Goal: Task Accomplishment & Management: Use online tool/utility

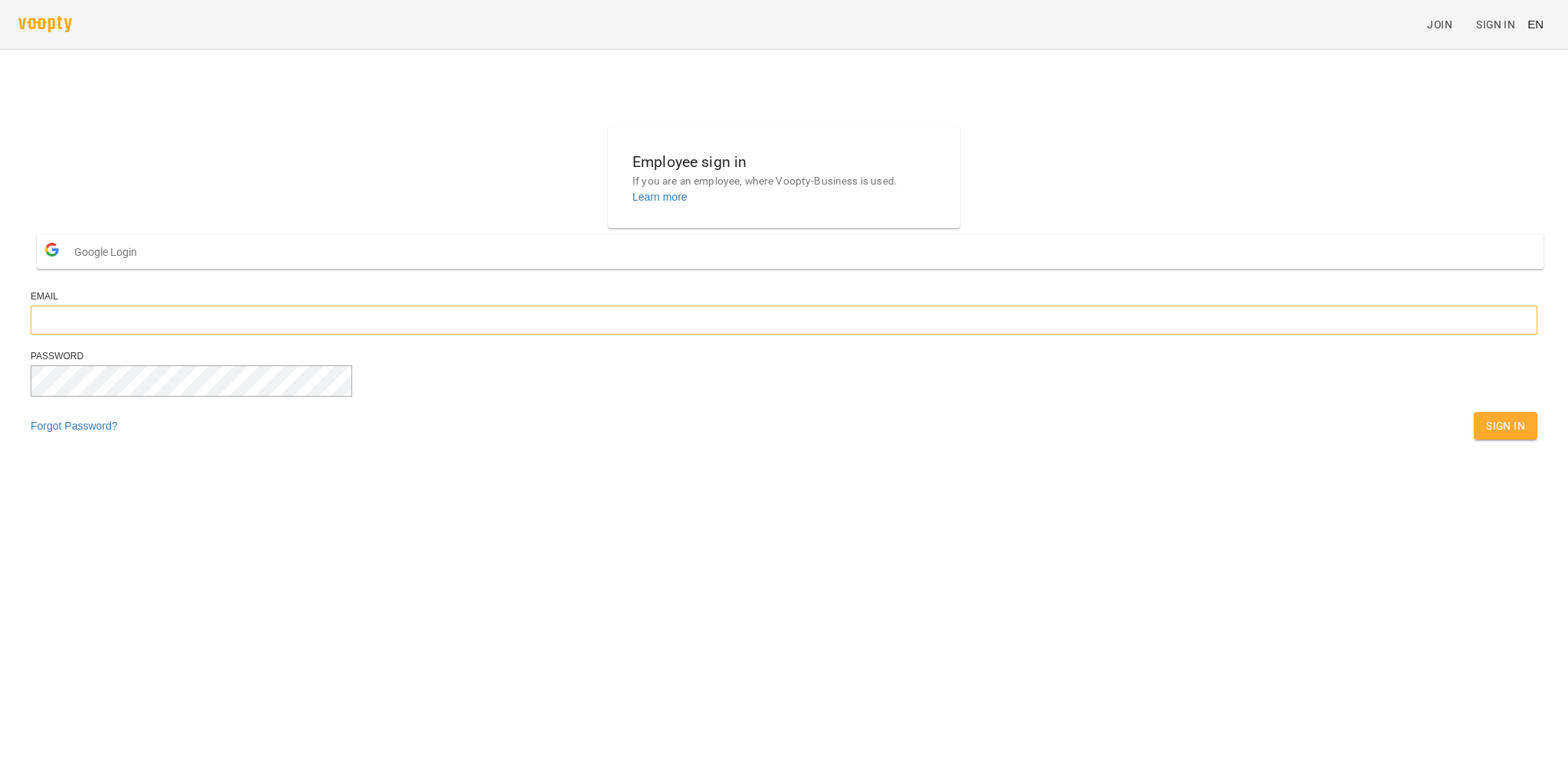
type input "**********"
click at [1474, 440] on button "Sign In" at bounding box center [1506, 426] width 64 height 27
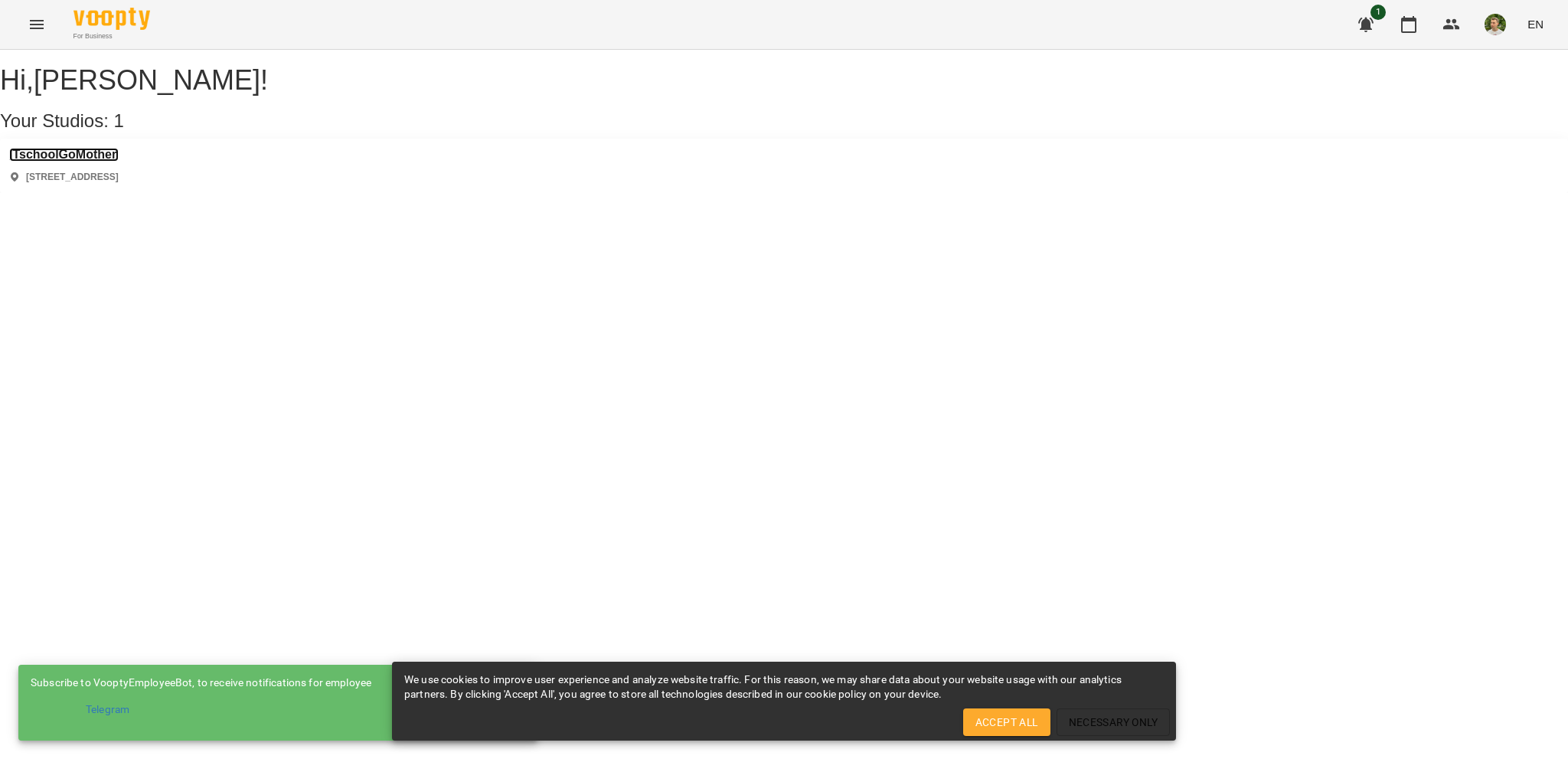
click at [106, 162] on h3 "ITschoolGoMother" at bounding box center [64, 154] width 109 height 14
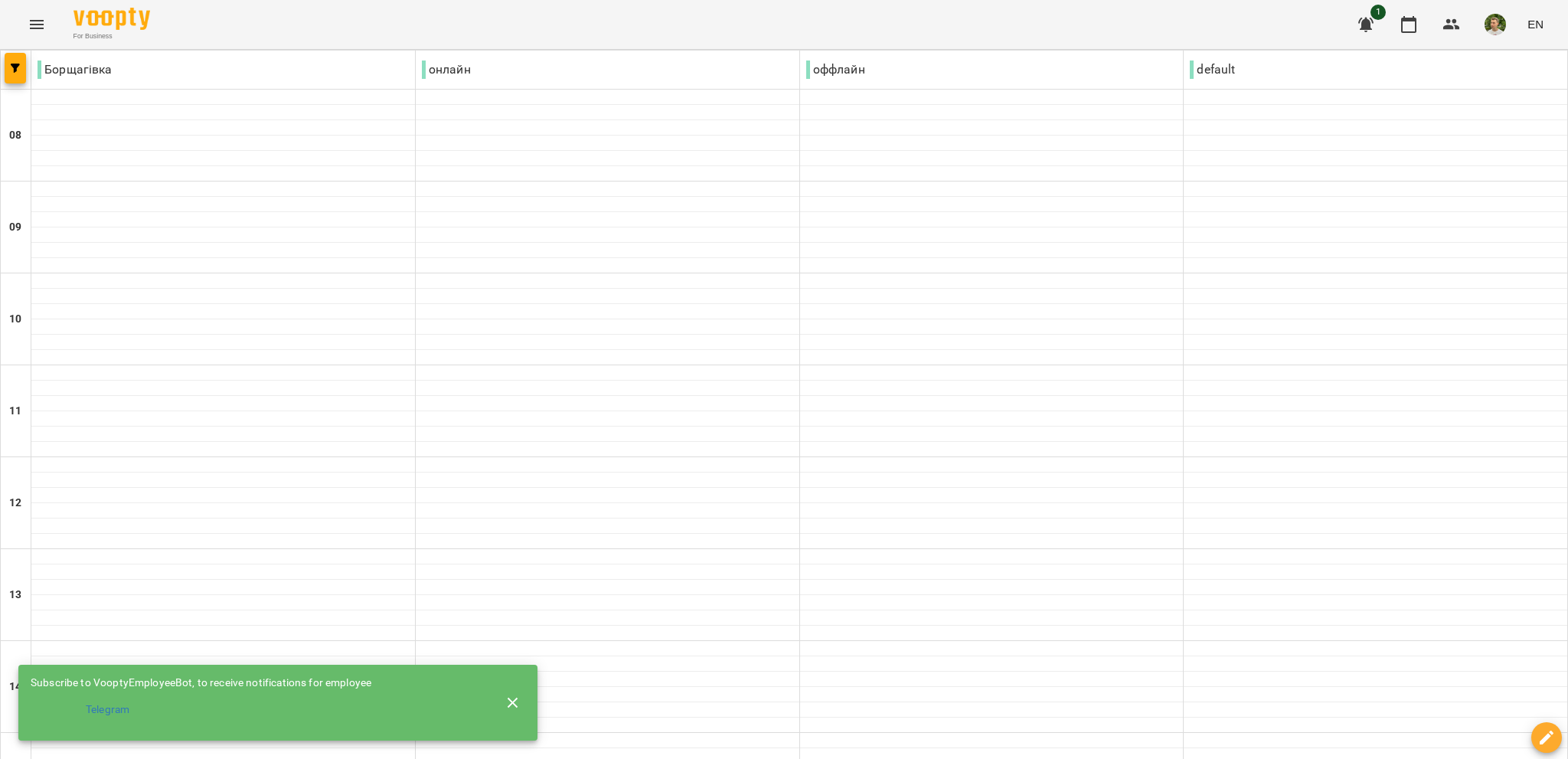
scroll to position [383, 0]
click at [509, 698] on icon "button" at bounding box center [513, 703] width 18 height 18
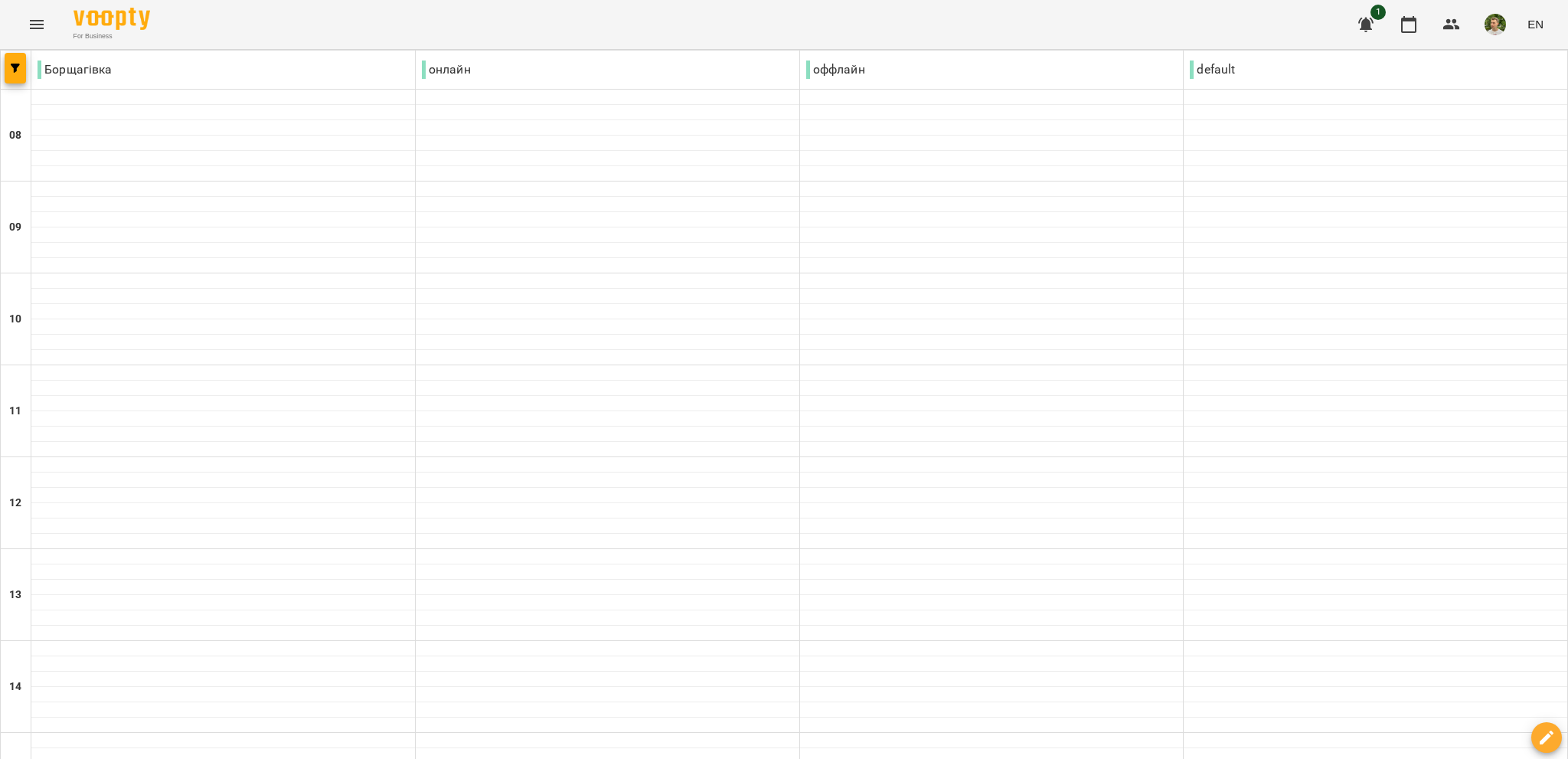
click at [10, 69] on span "button" at bounding box center [16, 68] width 22 height 9
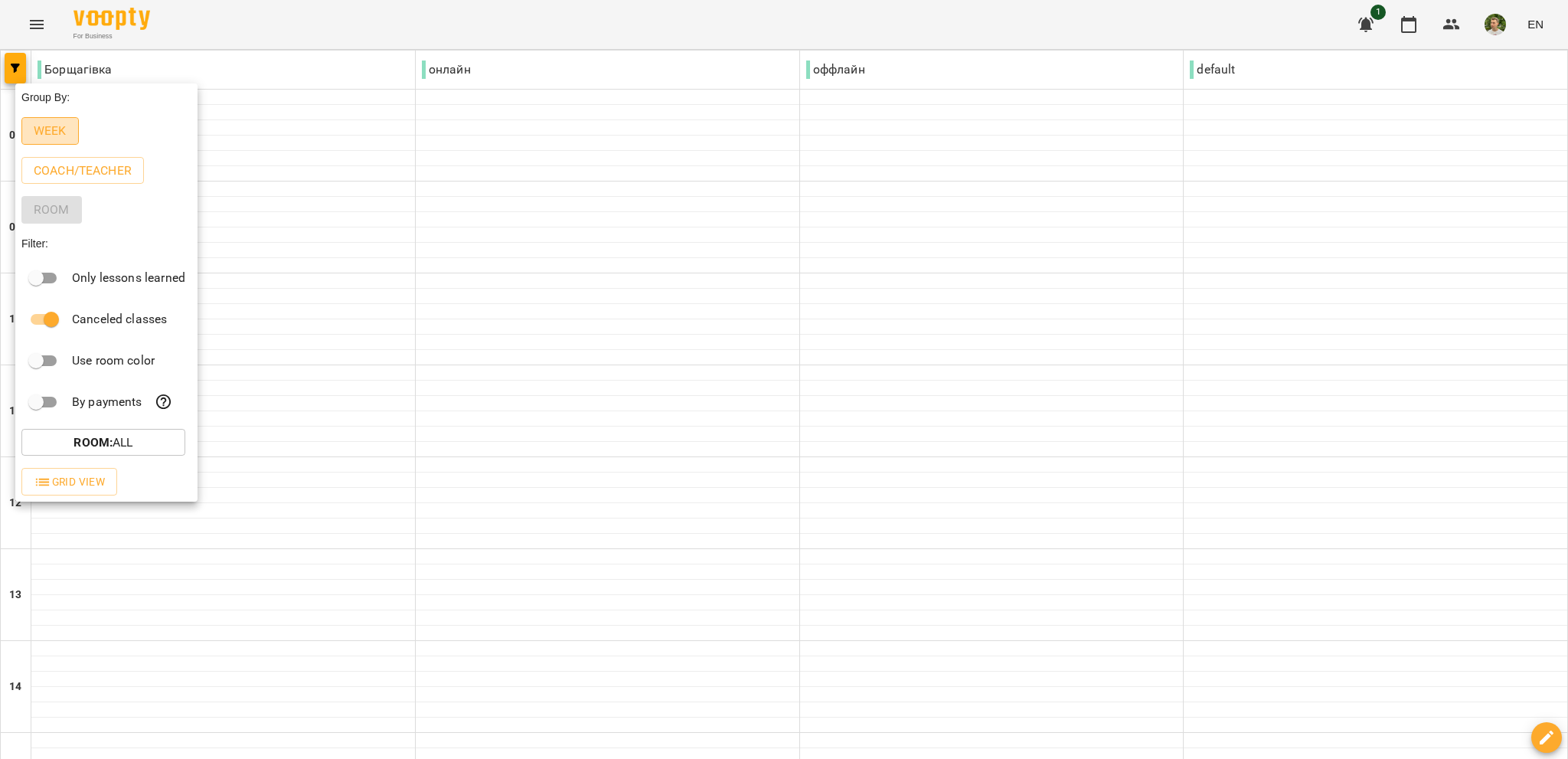
click at [57, 138] on p "Week" at bounding box center [51, 131] width 33 height 18
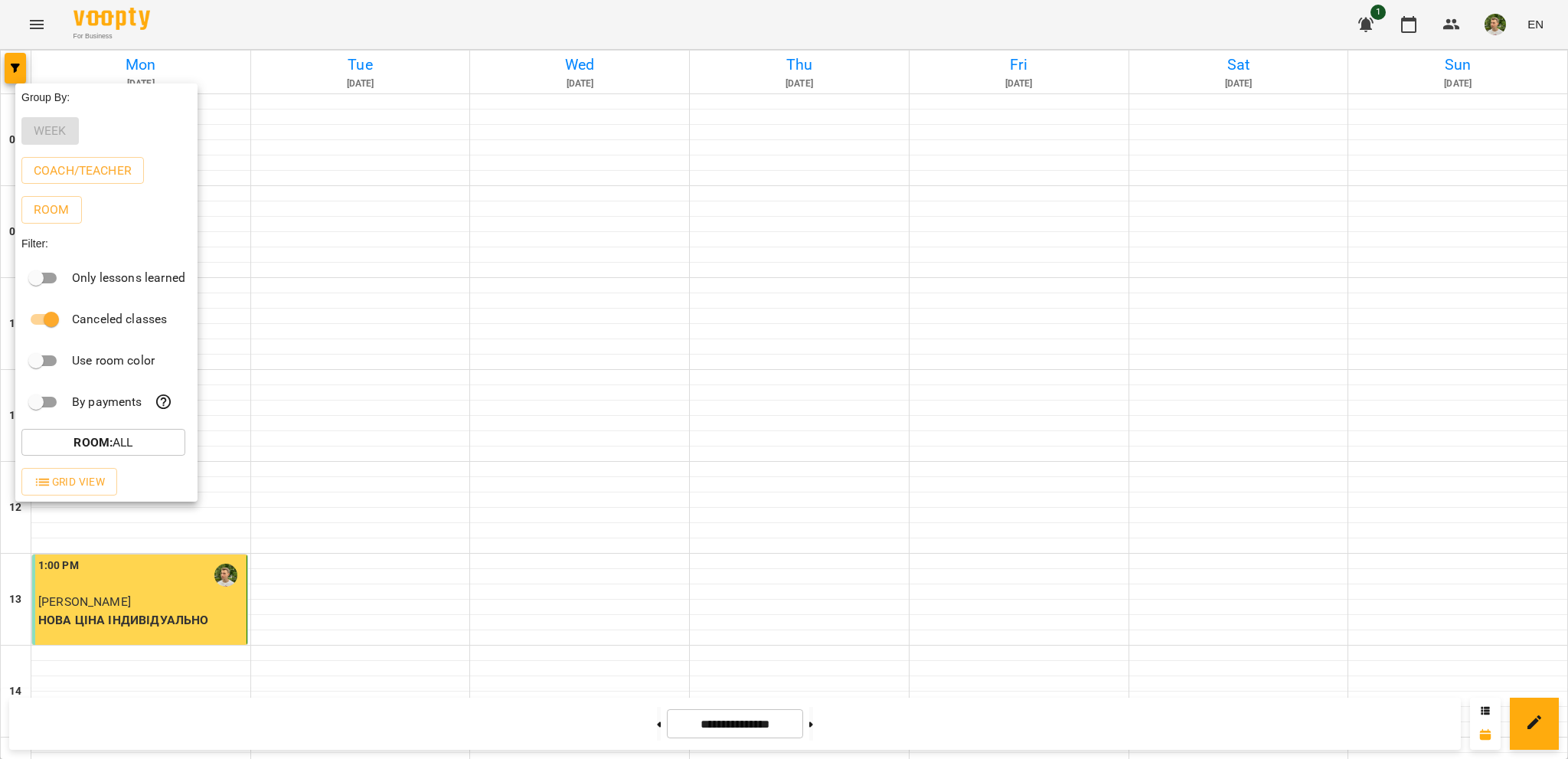
click at [15, 73] on div at bounding box center [784, 379] width 1568 height 759
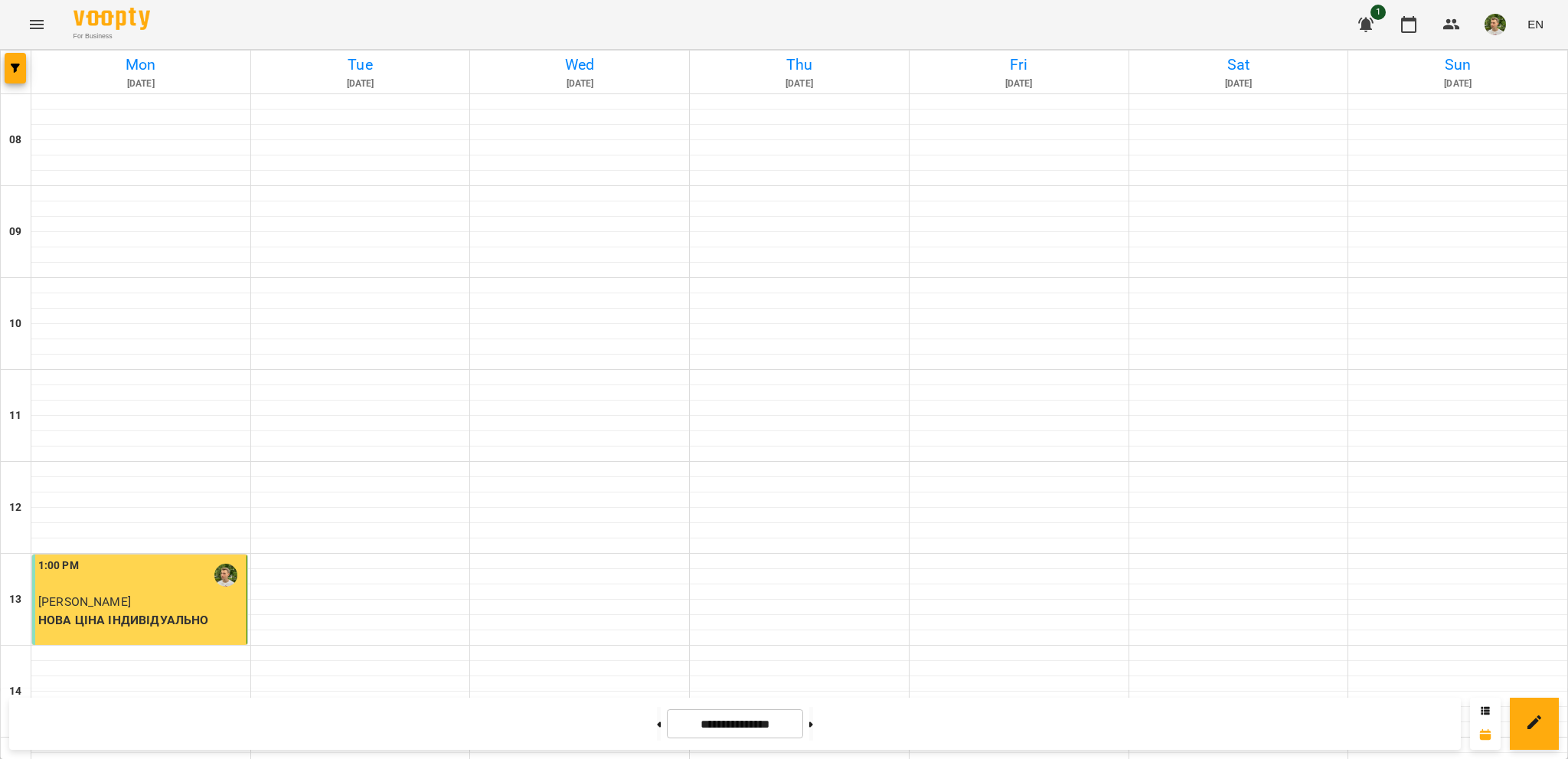
scroll to position [613, 0]
